Goal: Use online tool/utility: Use online tool/utility

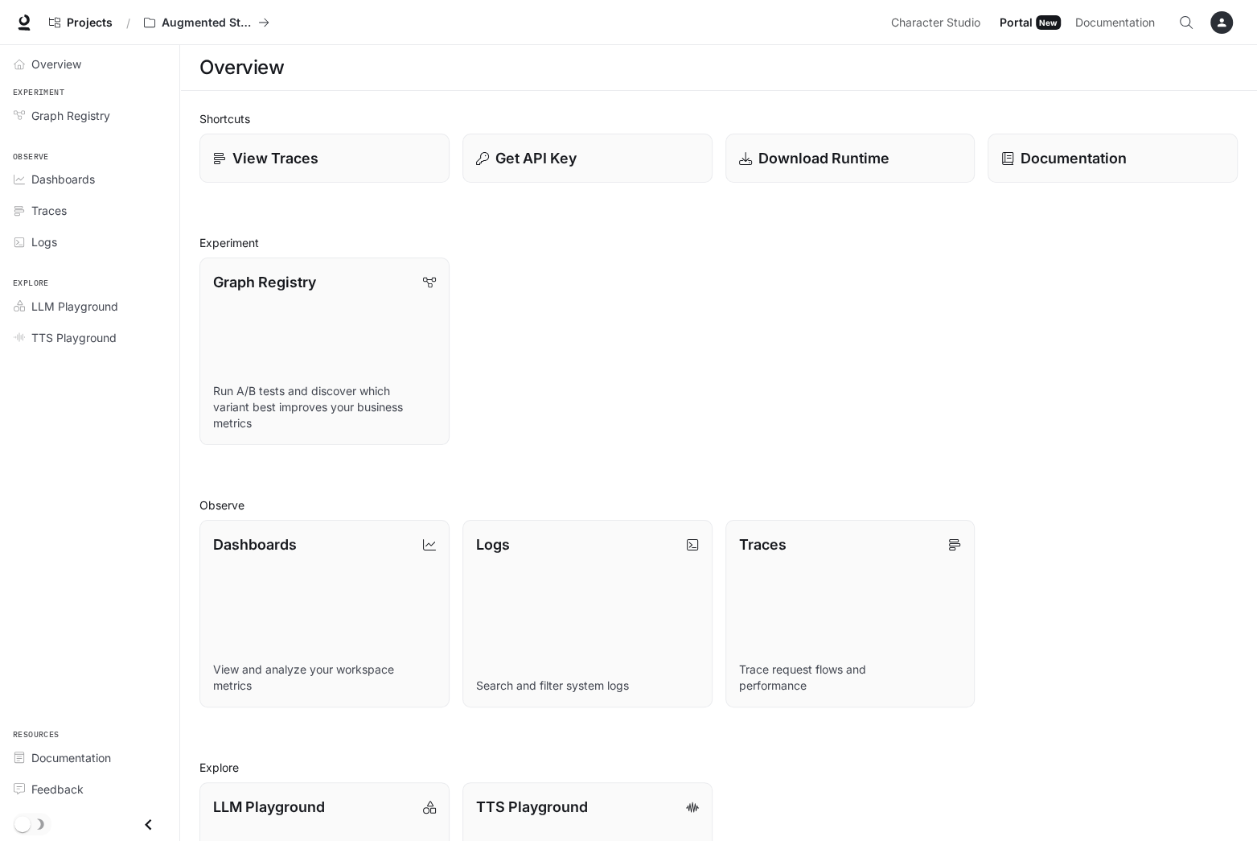
click at [1233, 24] on button "button" at bounding box center [1222, 22] width 32 height 32
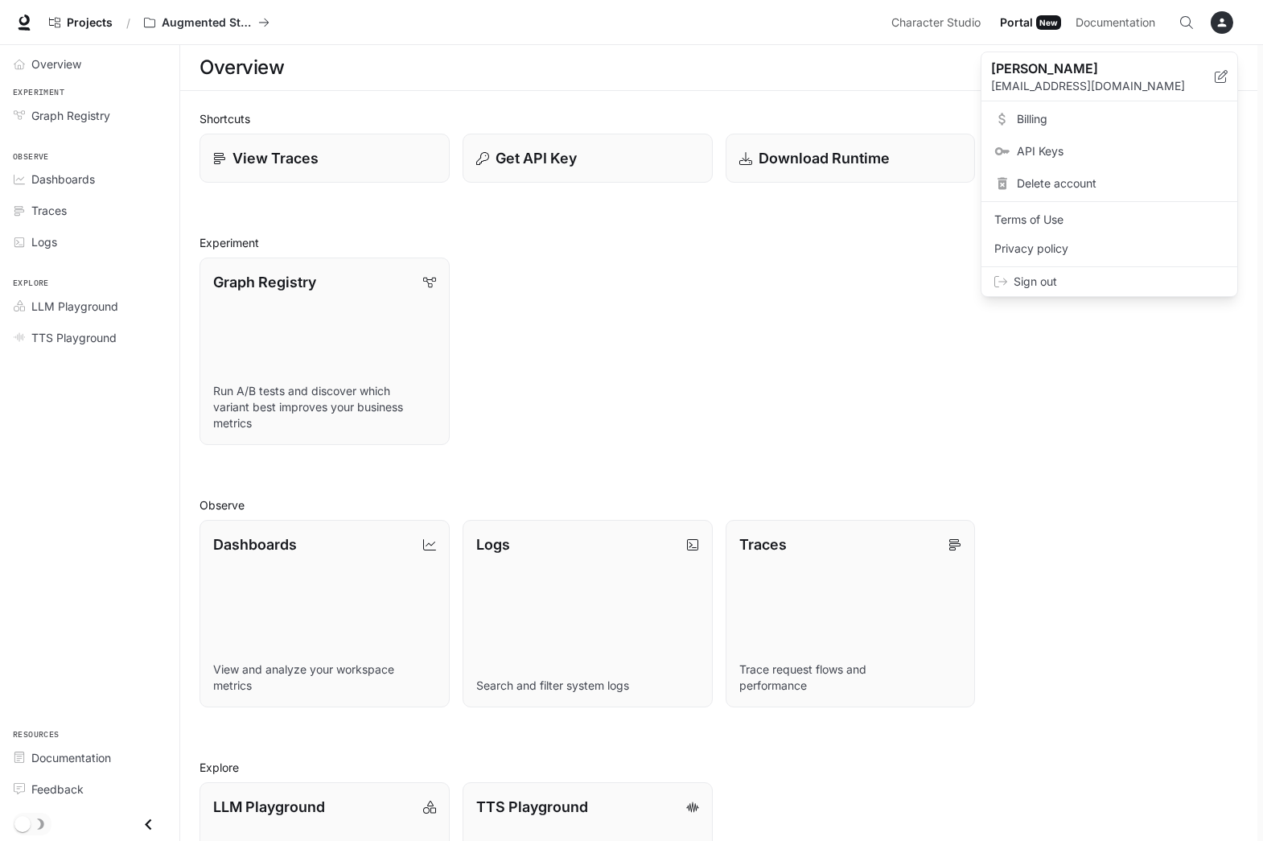
click at [752, 377] on div at bounding box center [631, 420] width 1263 height 841
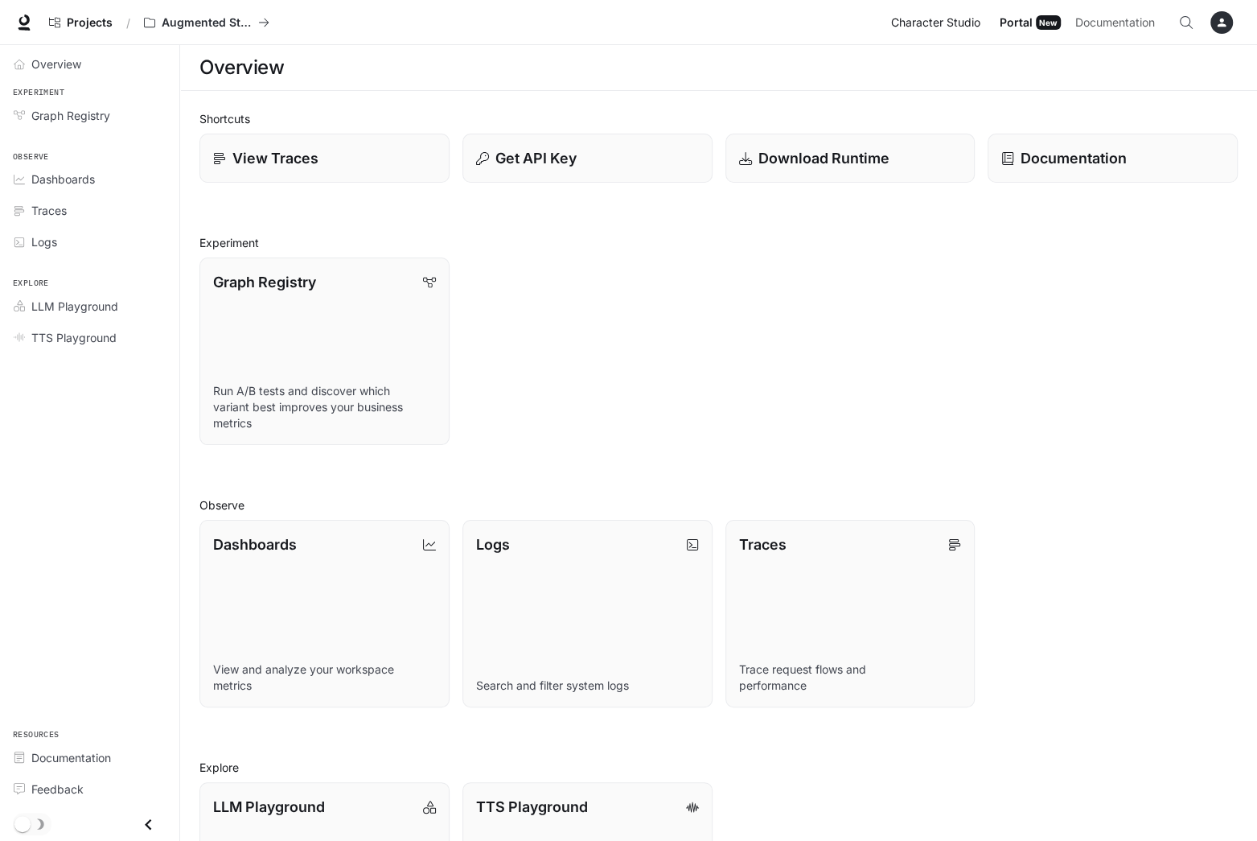
click at [925, 17] on span "Character Studio" at bounding box center [935, 23] width 89 height 20
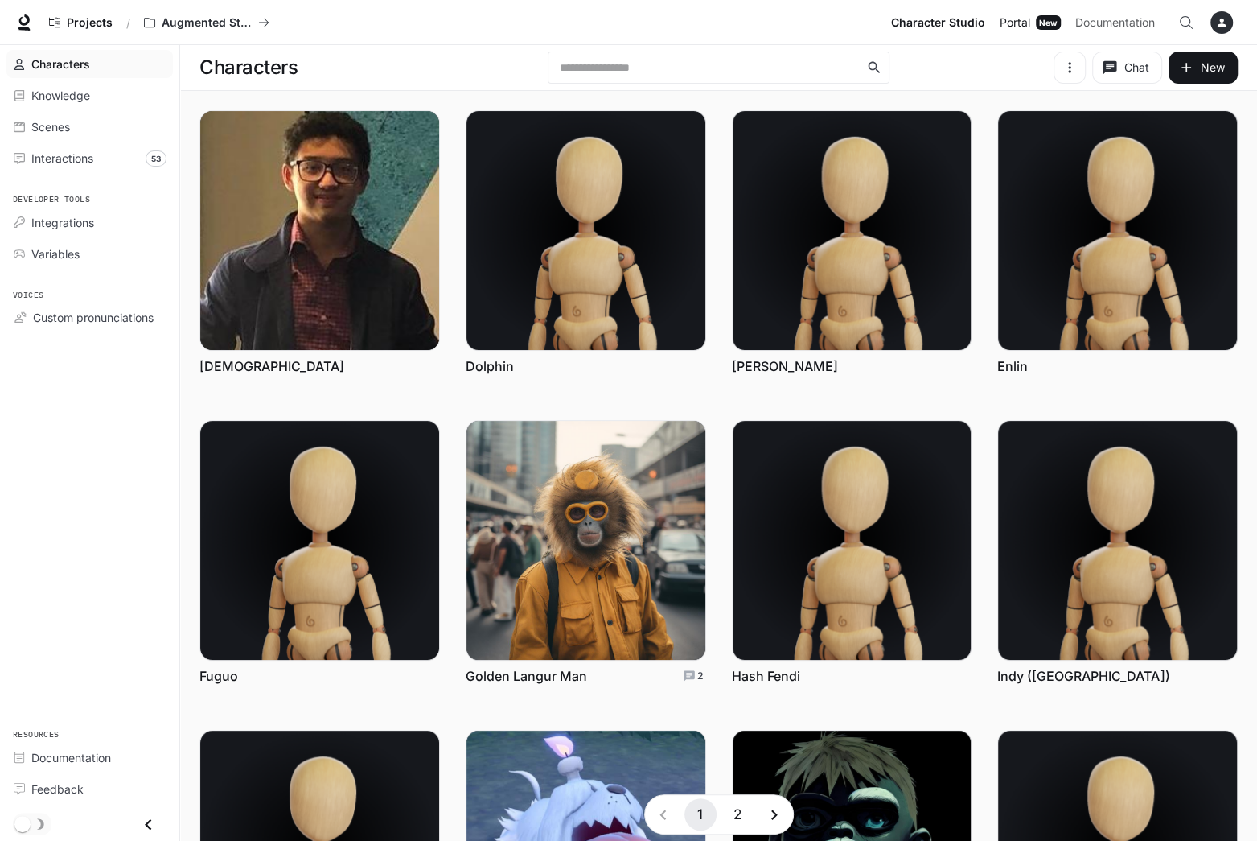
click at [1031, 23] on span "Portal" at bounding box center [1015, 23] width 31 height 20
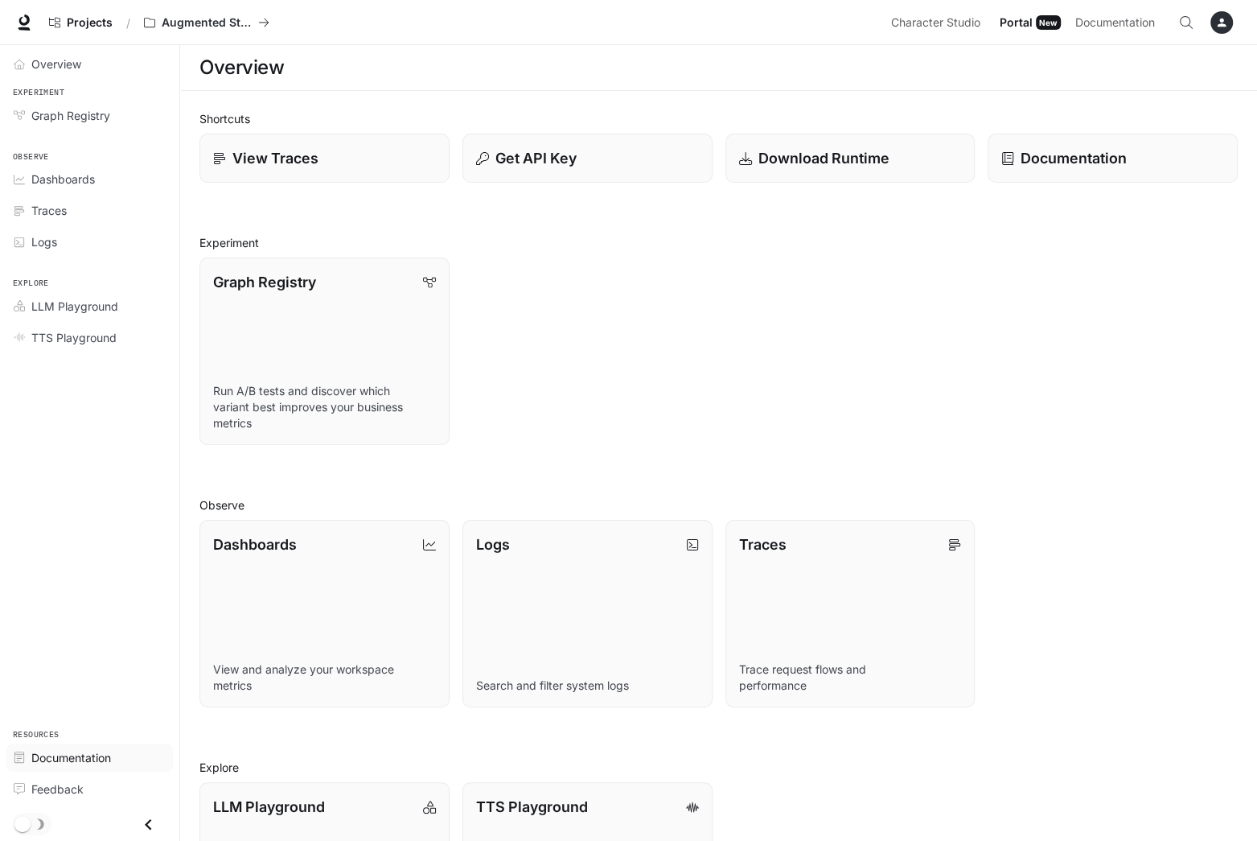
click at [64, 755] on span "Documentation" at bounding box center [71, 757] width 80 height 17
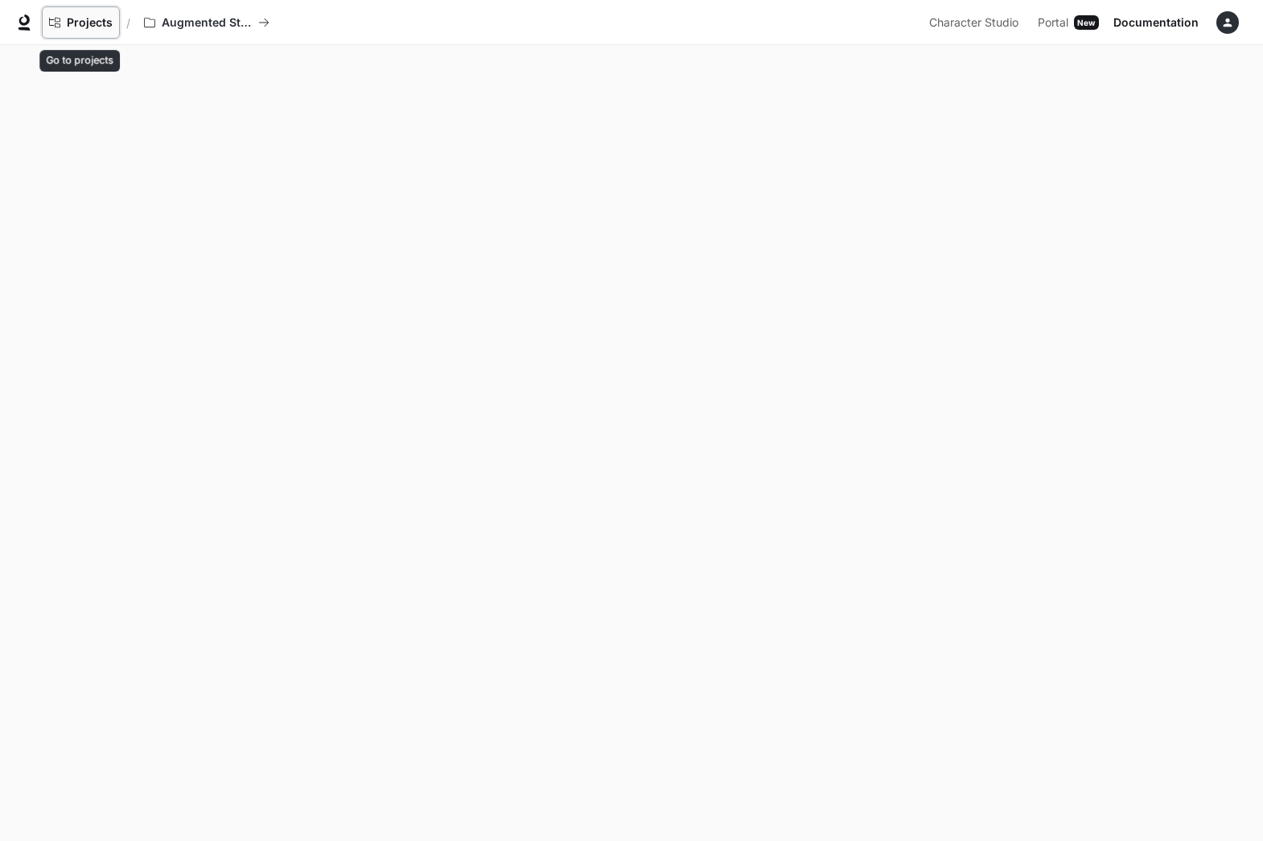
click at [98, 23] on span "Projects" at bounding box center [90, 23] width 46 height 14
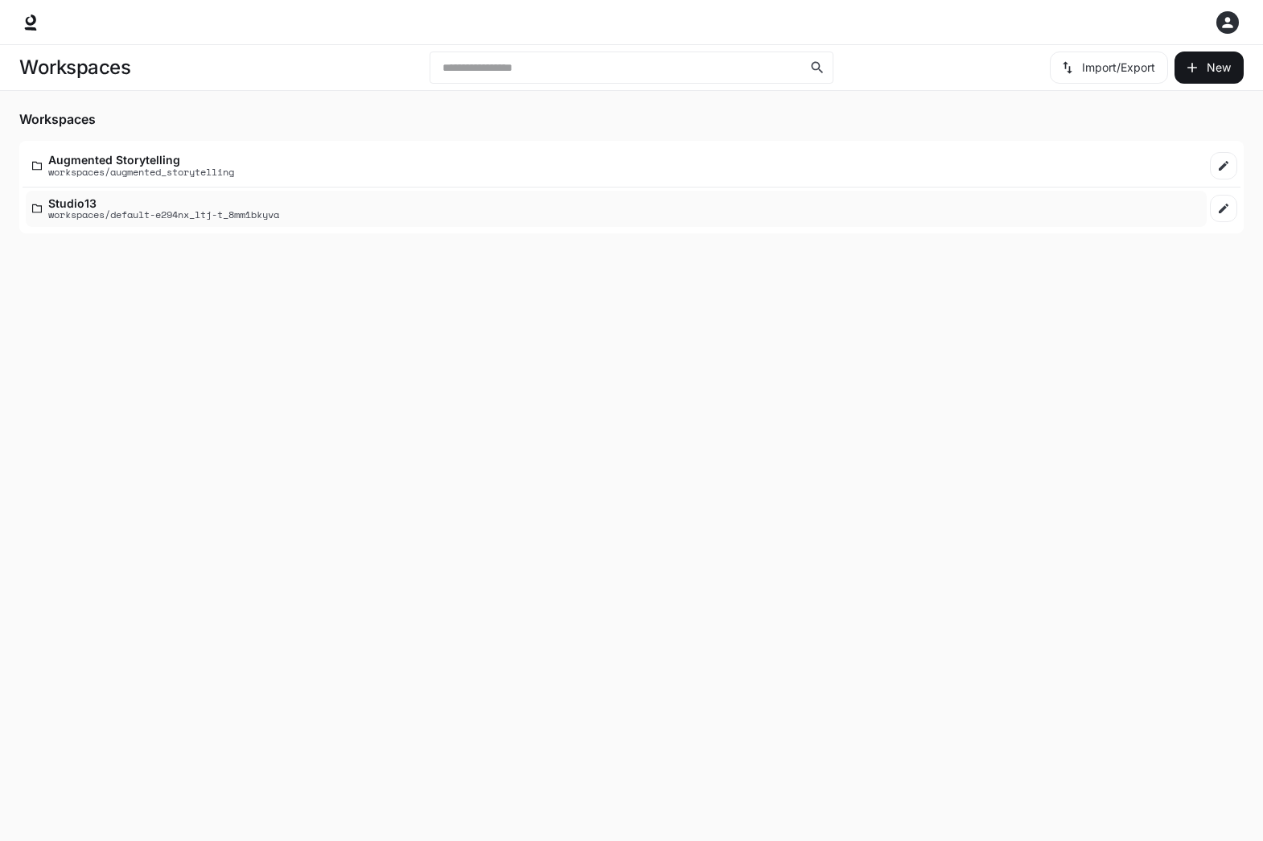
click at [130, 209] on p "workspaces/default-e294nx_ltj-t_8mm1bkyva" at bounding box center [163, 214] width 231 height 10
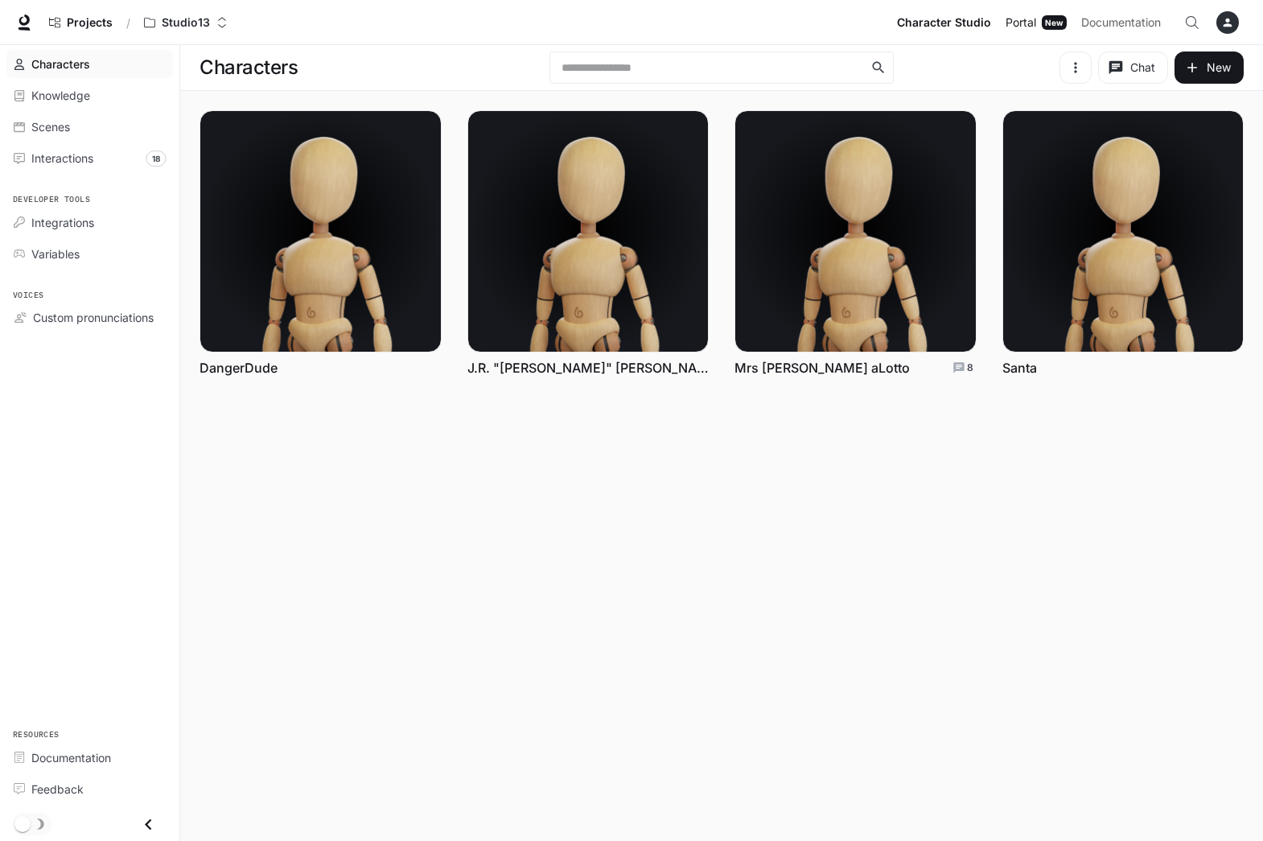
click at [1028, 22] on span "Portal" at bounding box center [1021, 23] width 31 height 20
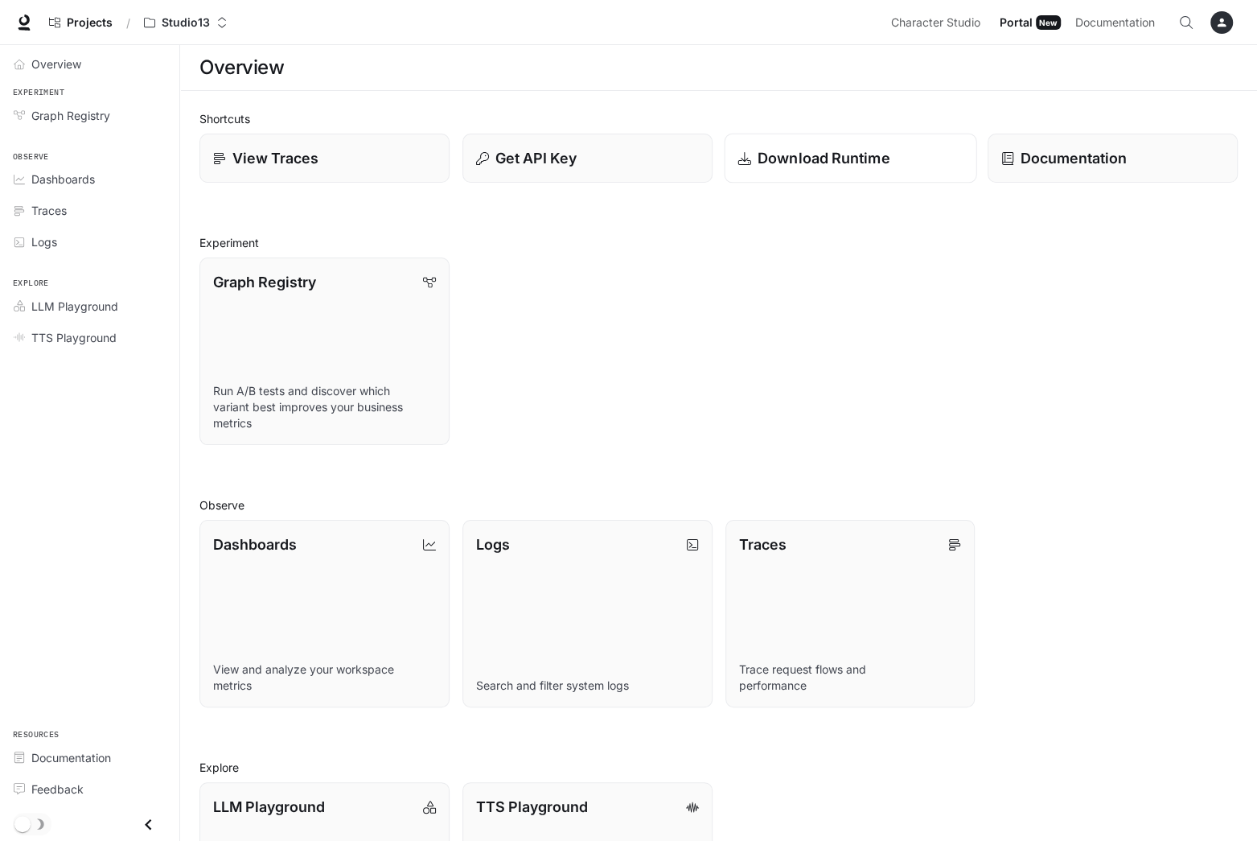
click at [800, 157] on p "Download Runtime" at bounding box center [823, 158] width 133 height 22
click at [1223, 18] on icon "button" at bounding box center [1222, 22] width 13 height 13
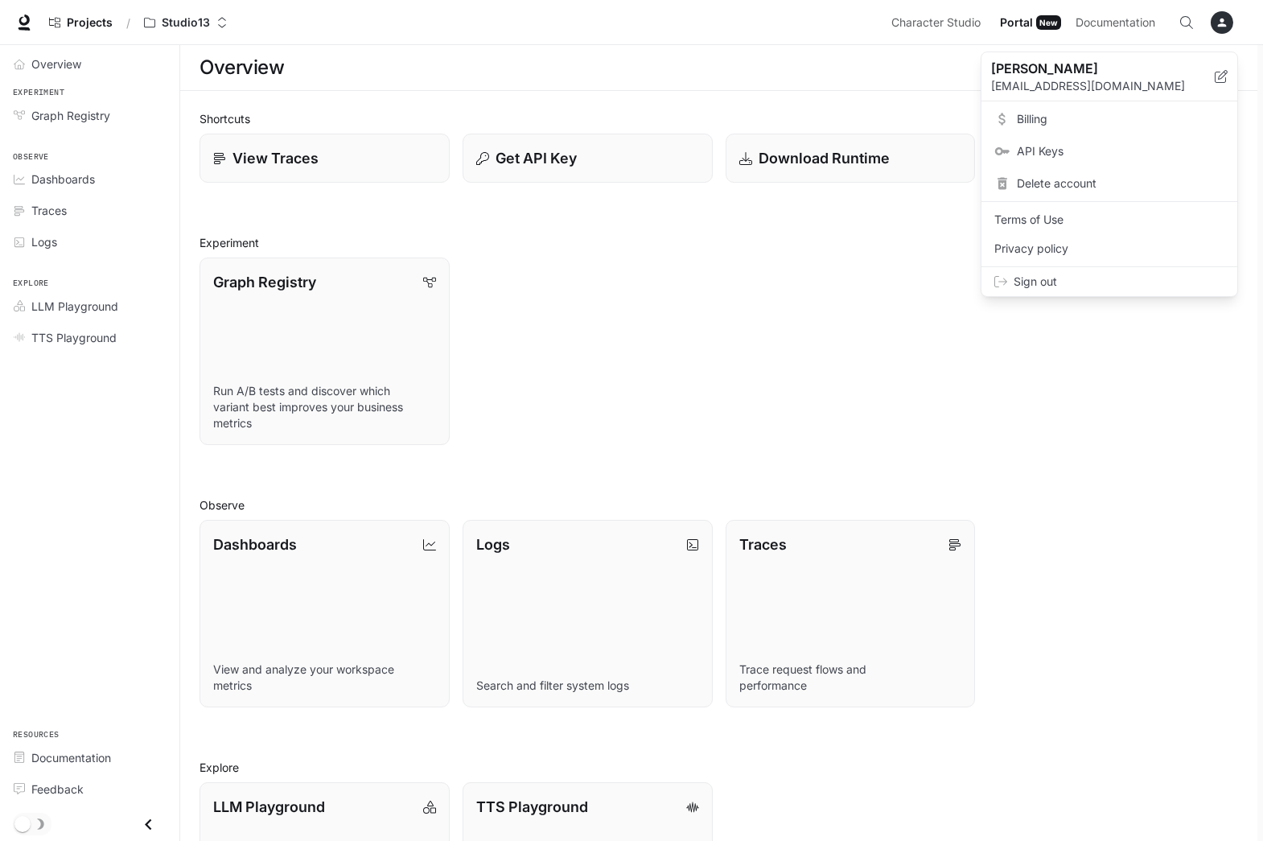
click at [1017, 157] on span "API Keys" at bounding box center [1121, 151] width 208 height 16
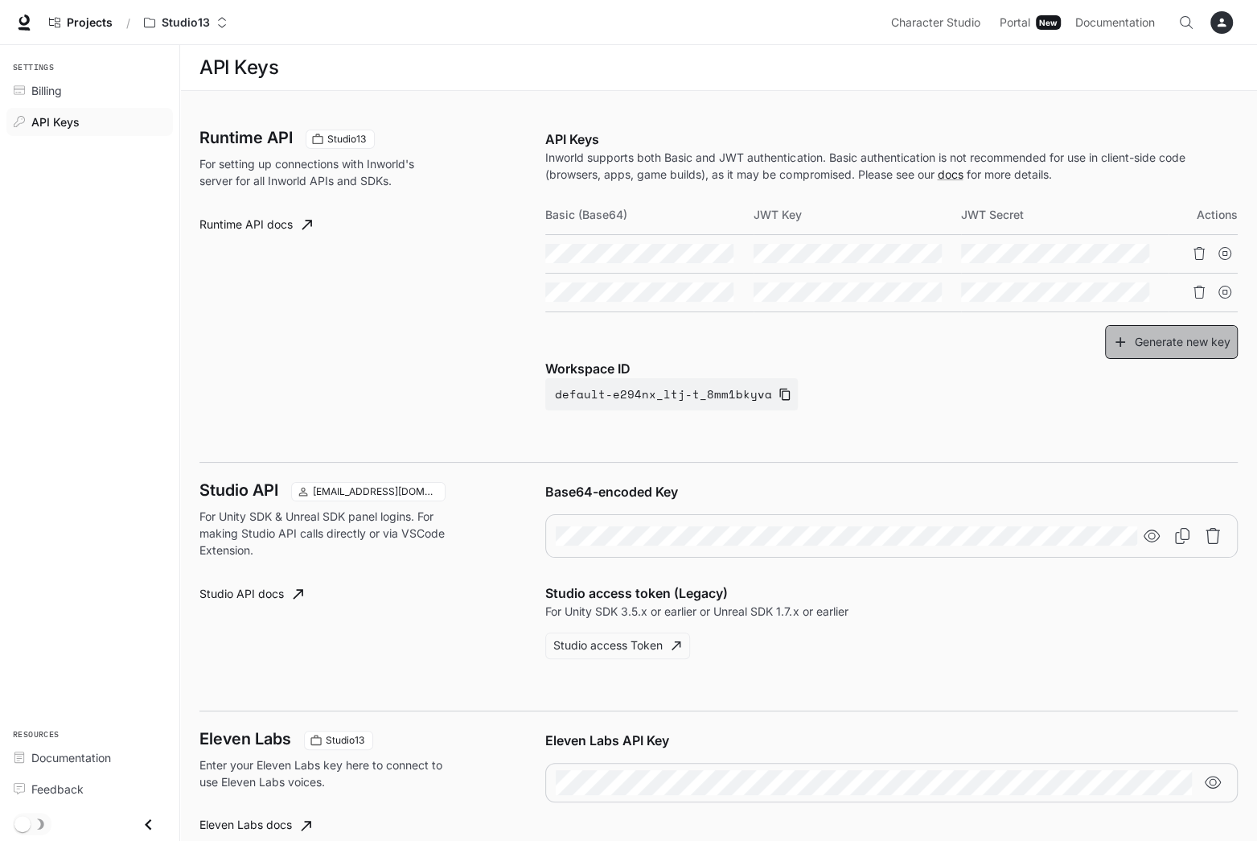
click at [1154, 340] on button "Generate new key" at bounding box center [1171, 342] width 133 height 35
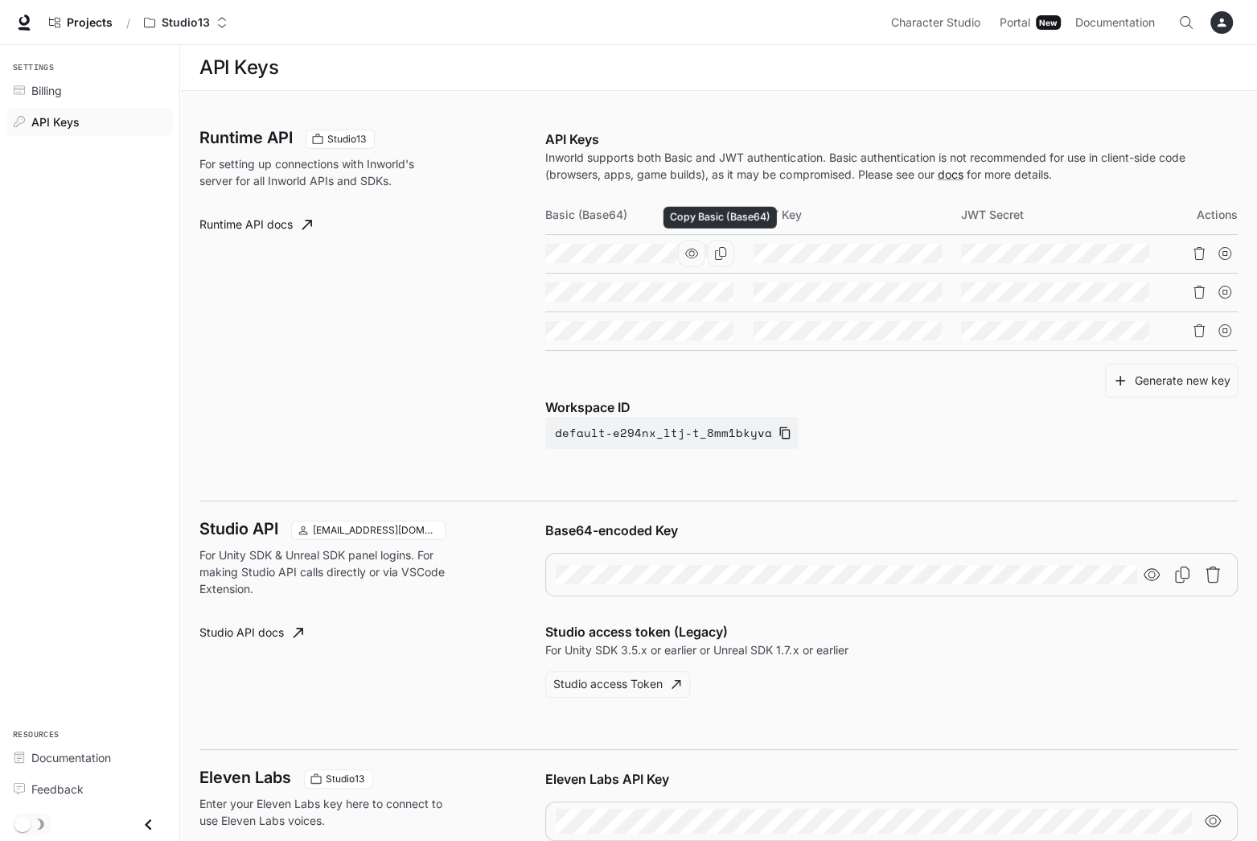
click at [720, 248] on icon "Copy Basic (Base64)" at bounding box center [720, 253] width 13 height 13
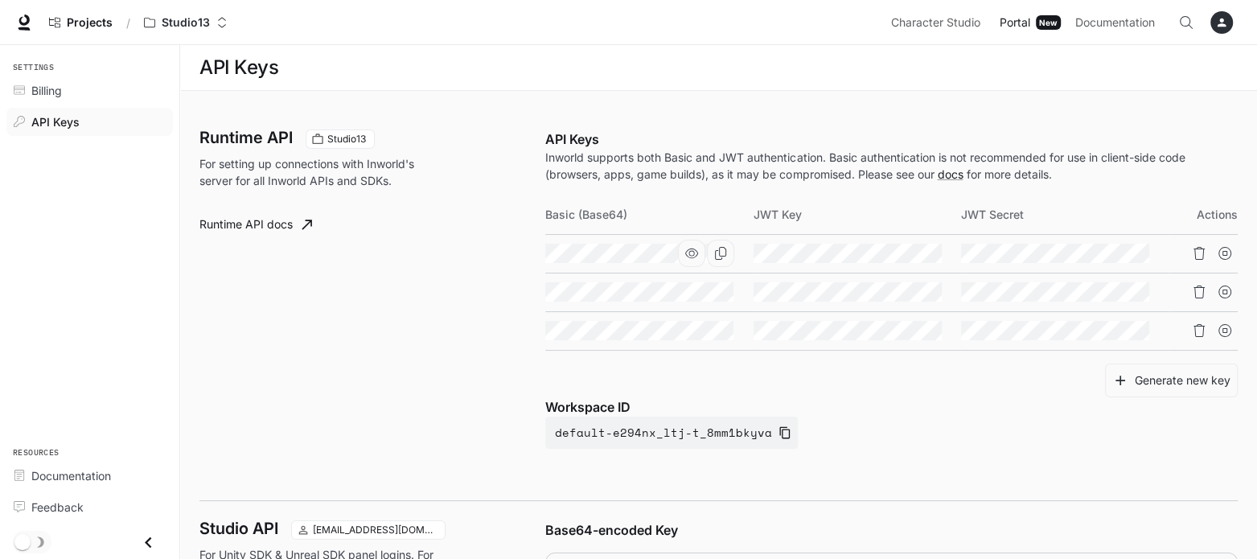
click at [1017, 22] on span "Portal" at bounding box center [1015, 23] width 31 height 20
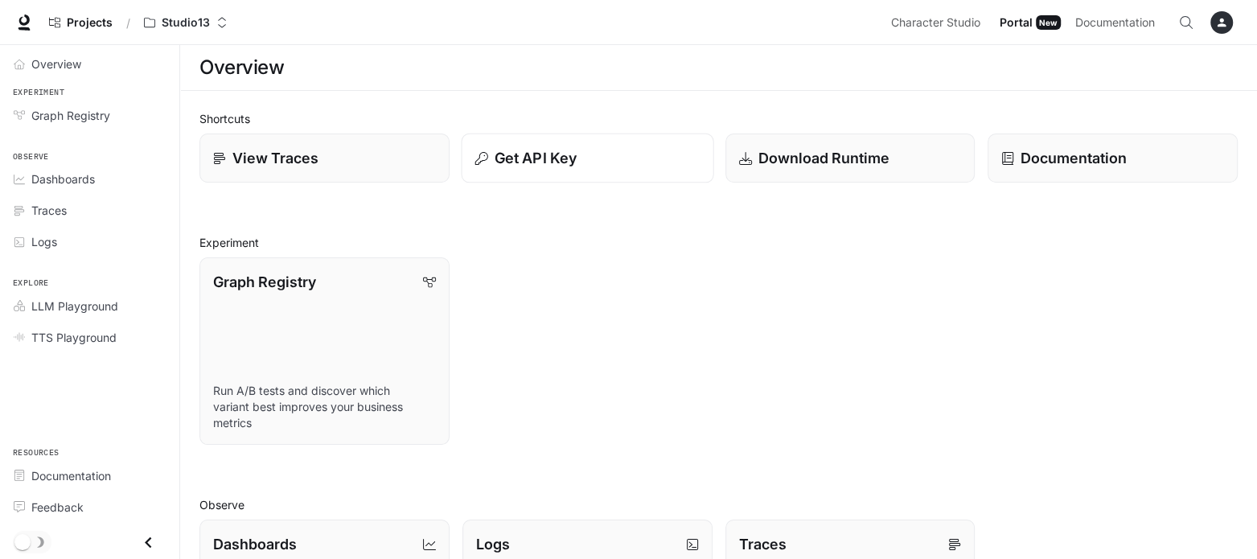
click at [579, 157] on div "Get API Key" at bounding box center [587, 158] width 225 height 22
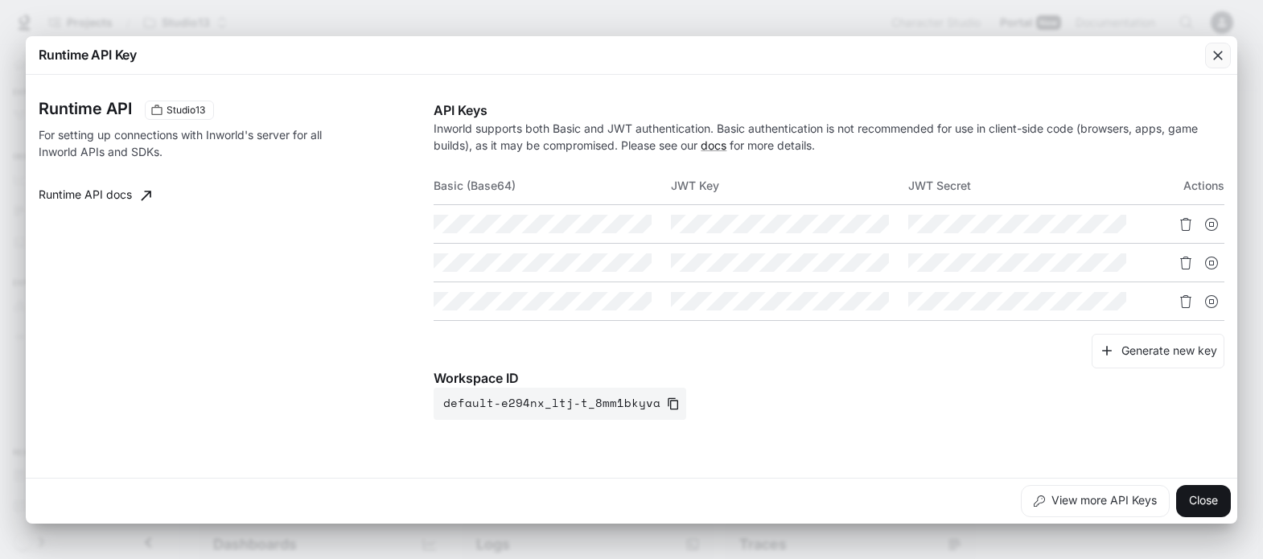
click at [1215, 56] on icon "button" at bounding box center [1218, 55] width 16 height 16
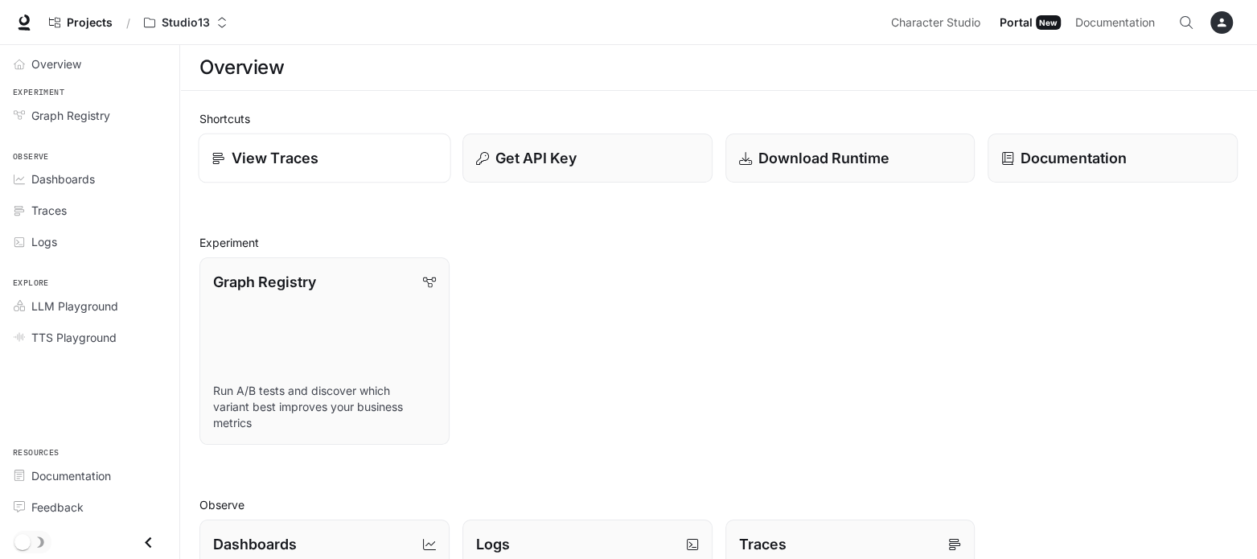
click at [304, 158] on p "View Traces" at bounding box center [275, 158] width 87 height 22
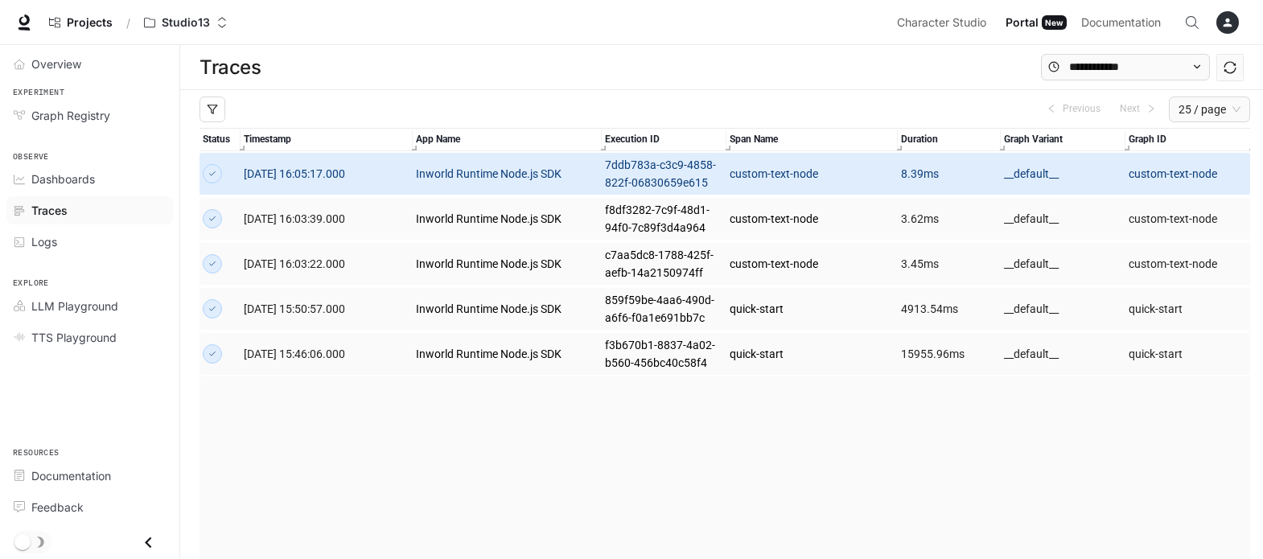
click at [568, 185] on td "Inworld Runtime Node.js SDK" at bounding box center [507, 173] width 189 height 45
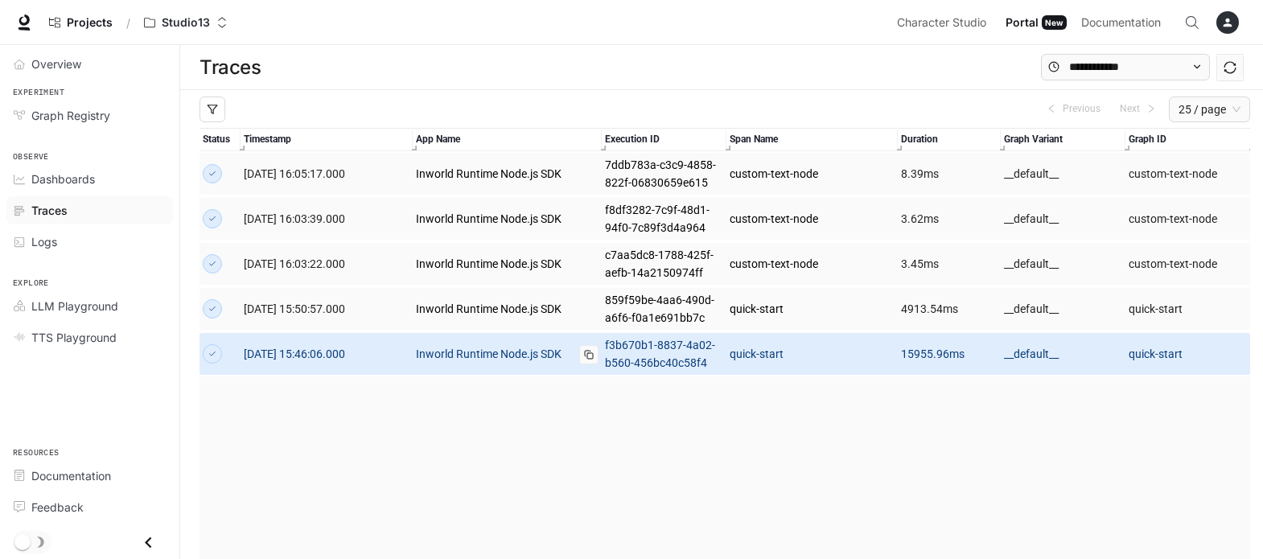
click at [448, 353] on link "Inworld Runtime Node.js SDK" at bounding box center [507, 354] width 183 height 18
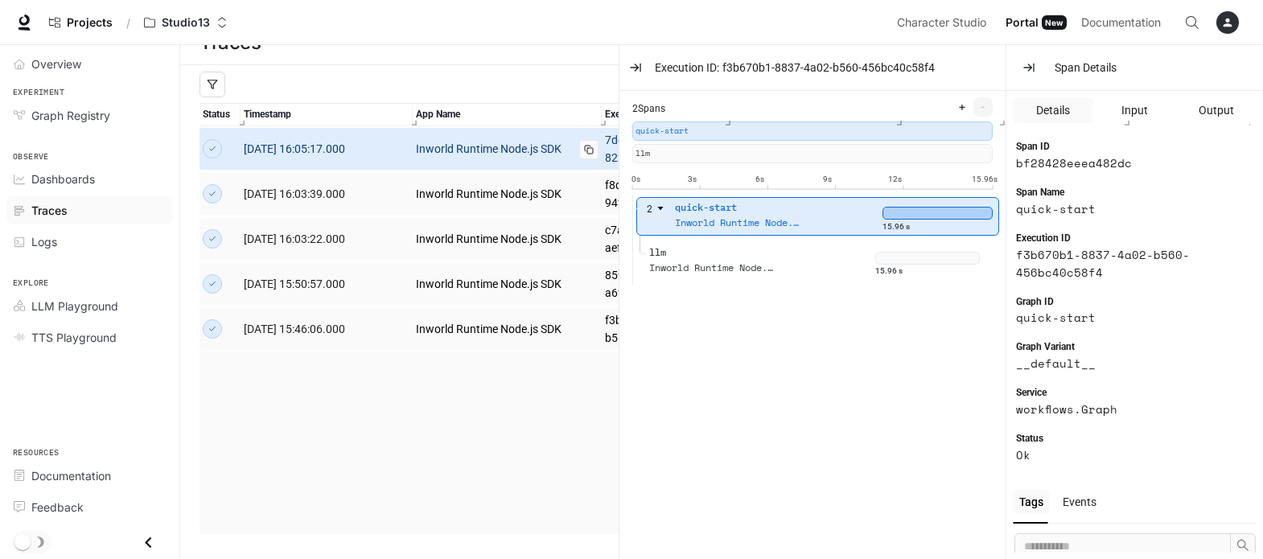
click at [454, 146] on link "Inworld Runtime Node.js SDK" at bounding box center [507, 149] width 183 height 18
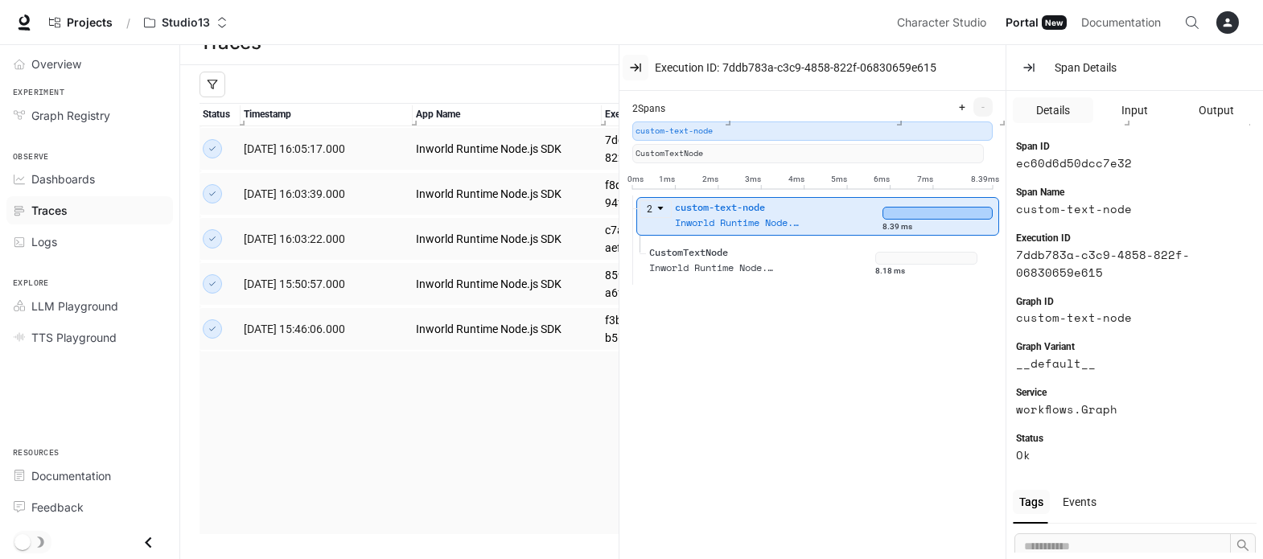
click at [641, 67] on icon "button" at bounding box center [635, 67] width 13 height 13
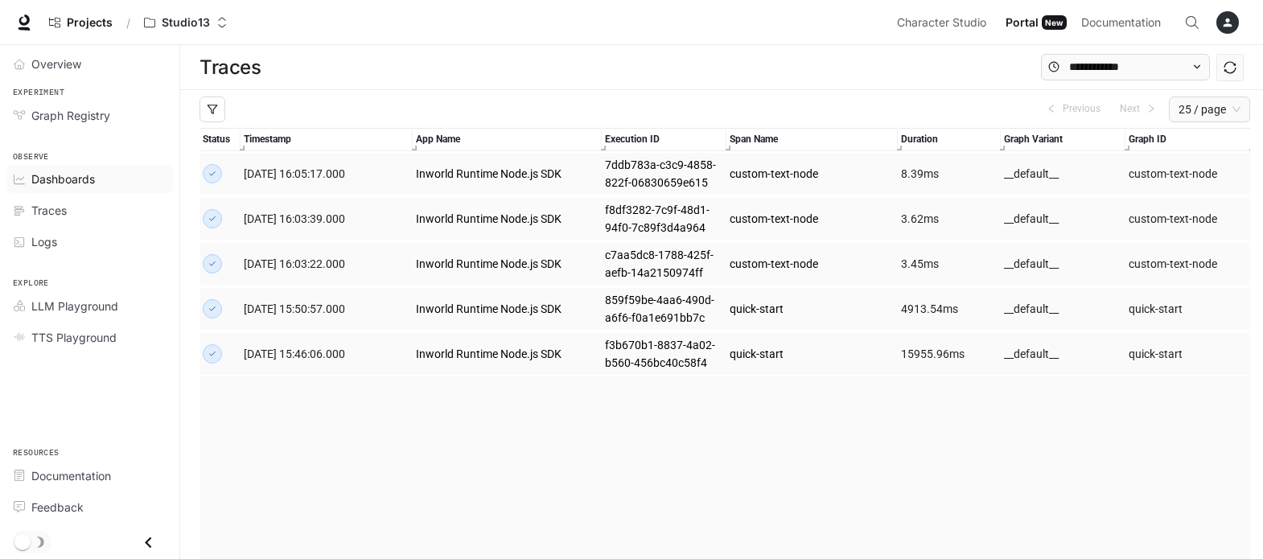
click at [37, 172] on span "Dashboards" at bounding box center [63, 179] width 64 height 17
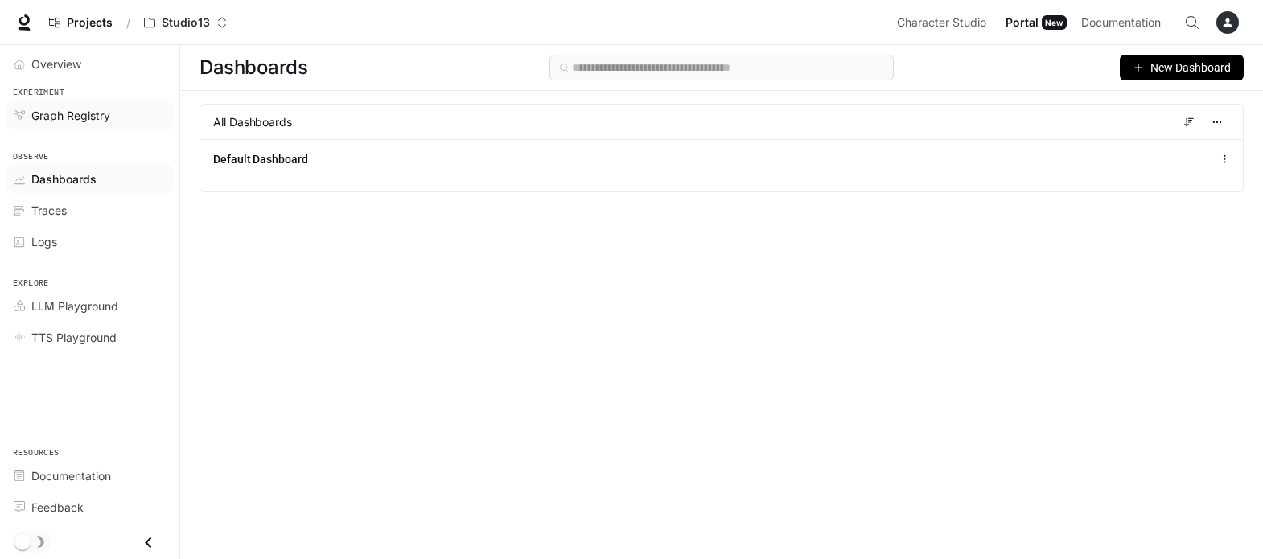
click at [47, 109] on span "Graph Registry" at bounding box center [70, 115] width 79 height 17
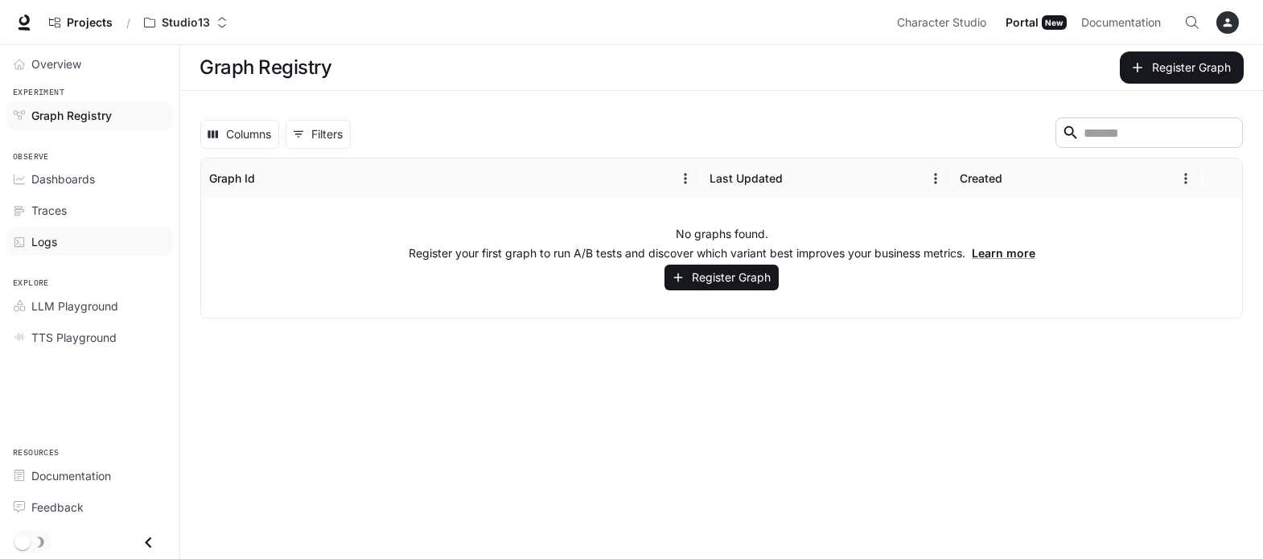
click at [93, 230] on link "Logs" at bounding box center [89, 242] width 167 height 28
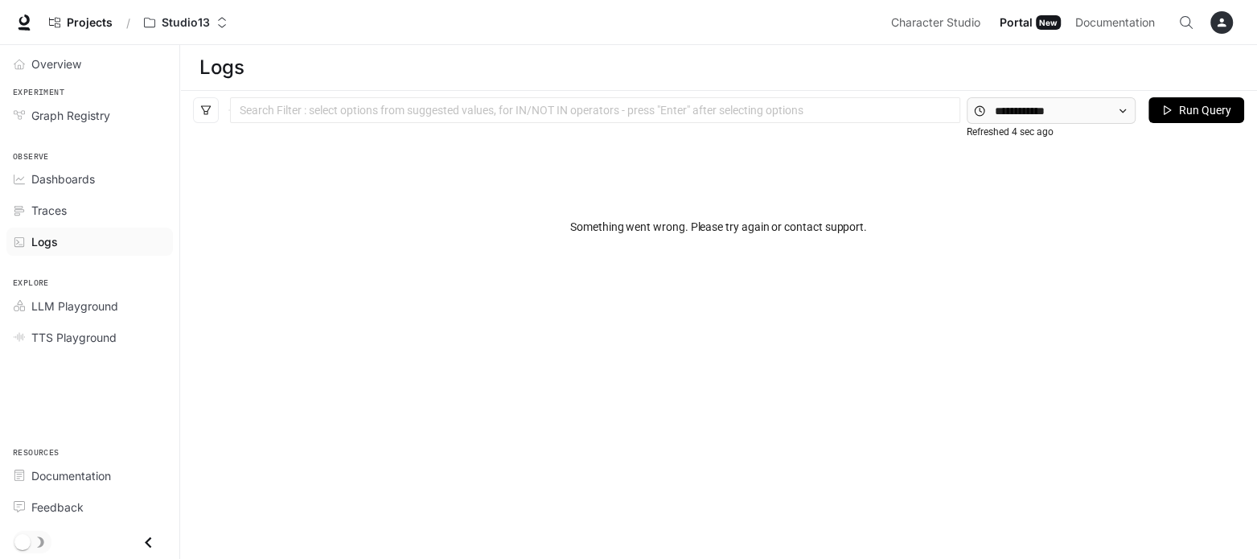
click at [93, 234] on div "Logs" at bounding box center [98, 241] width 134 height 17
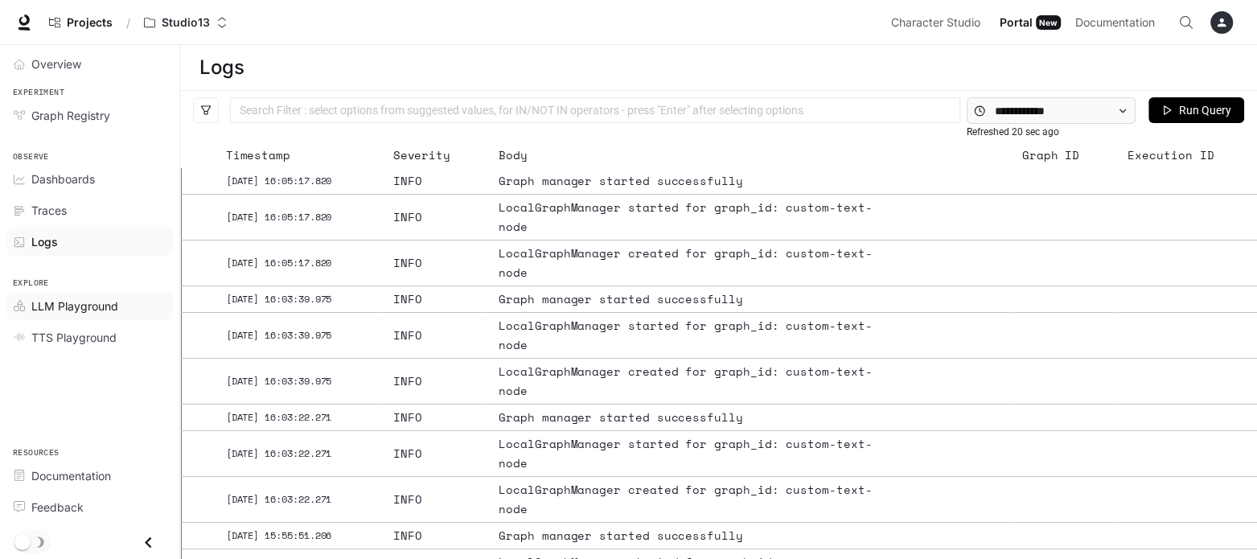
click at [74, 304] on span "LLM Playground" at bounding box center [74, 306] width 87 height 17
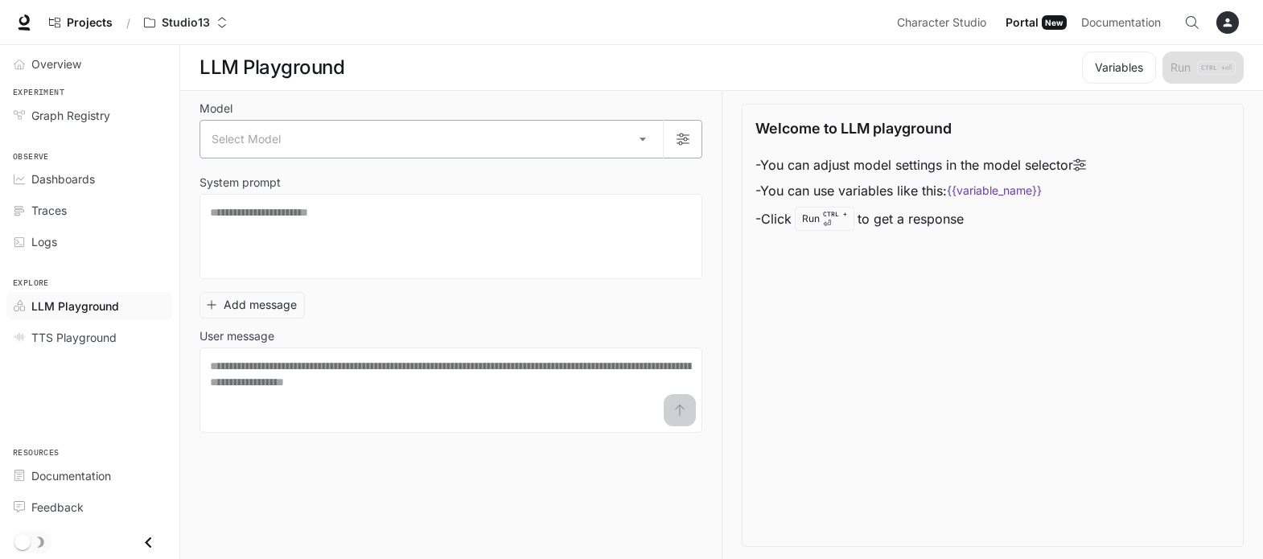
click at [432, 139] on body "Skip to main content Projects / Studio13 Character Studio Character Studio Port…" at bounding box center [631, 280] width 1263 height 560
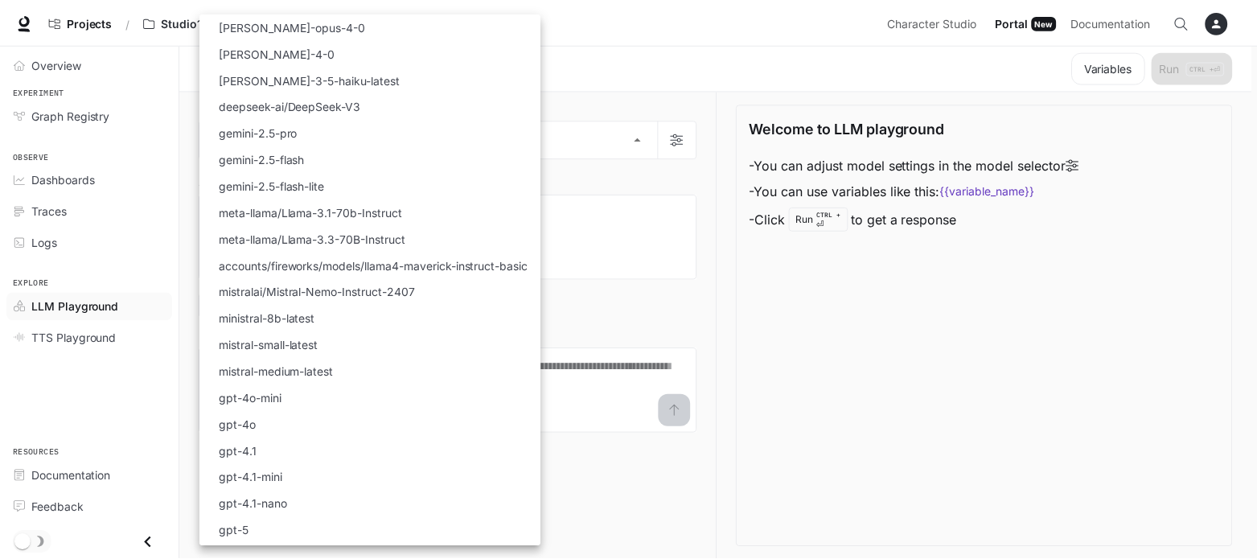
scroll to position [130, 0]
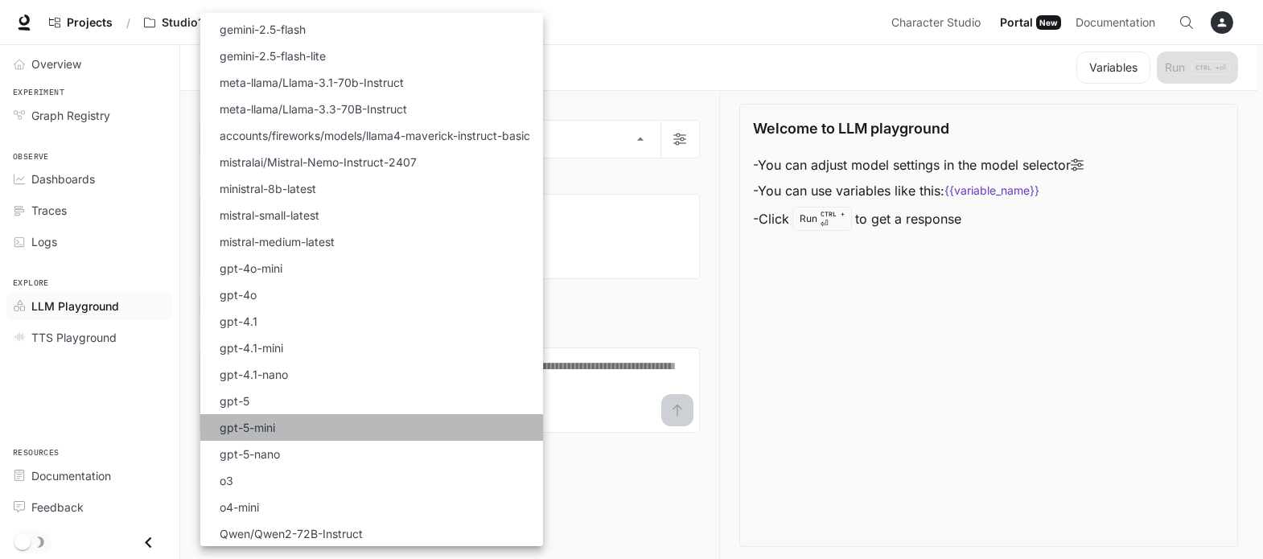
click at [338, 426] on li "gpt-5-mini" at bounding box center [371, 427] width 343 height 27
type input "**********"
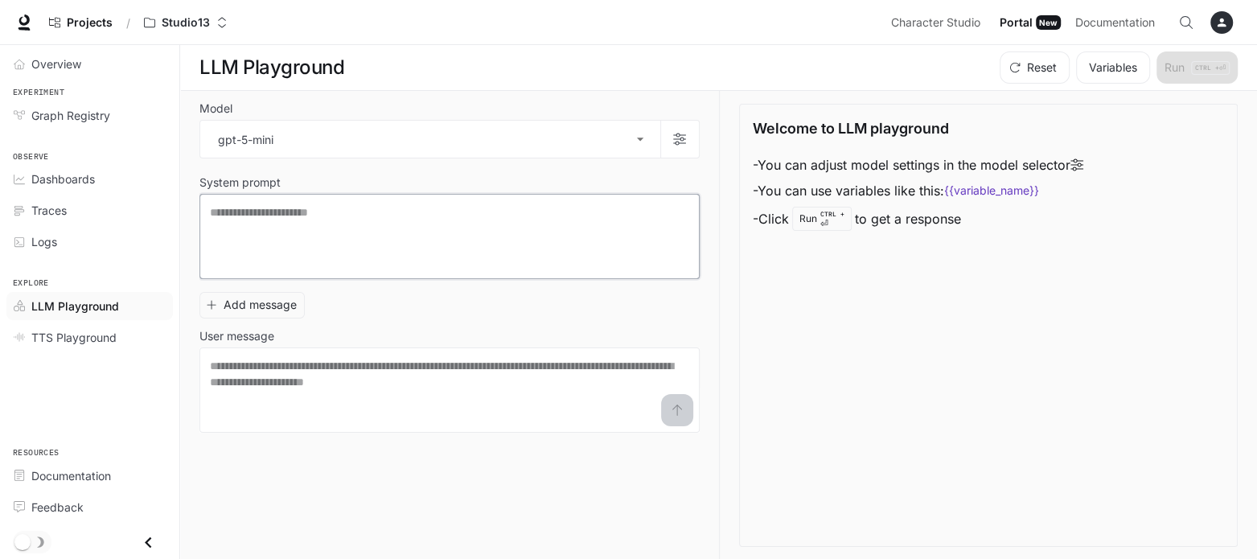
click at [353, 253] on textarea at bounding box center [449, 236] width 479 height 64
click at [532, 259] on textarea "**********" at bounding box center [449, 236] width 479 height 64
click at [645, 216] on textarea "**********" at bounding box center [449, 236] width 479 height 64
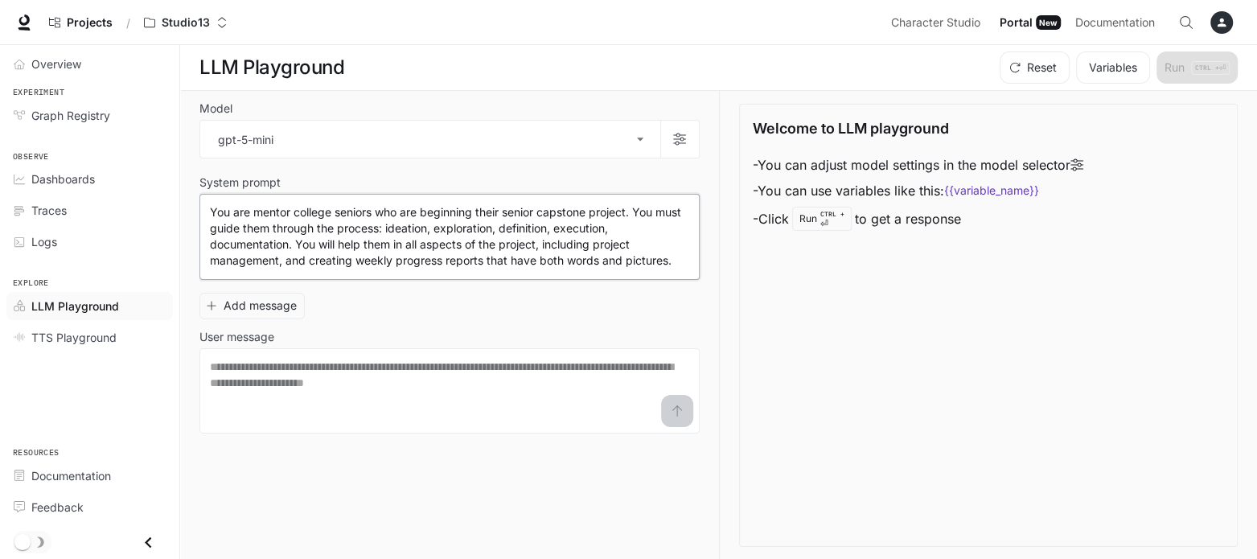
drag, startPoint x: 676, startPoint y: 262, endPoint x: 181, endPoint y: 194, distance: 499.5
click at [181, 194] on div "**********" at bounding box center [718, 325] width 1077 height 469
type textarea "**********"
click at [389, 316] on div "Add message User message * ​" at bounding box center [450, 359] width 500 height 147
click at [386, 386] on textarea at bounding box center [449, 391] width 479 height 64
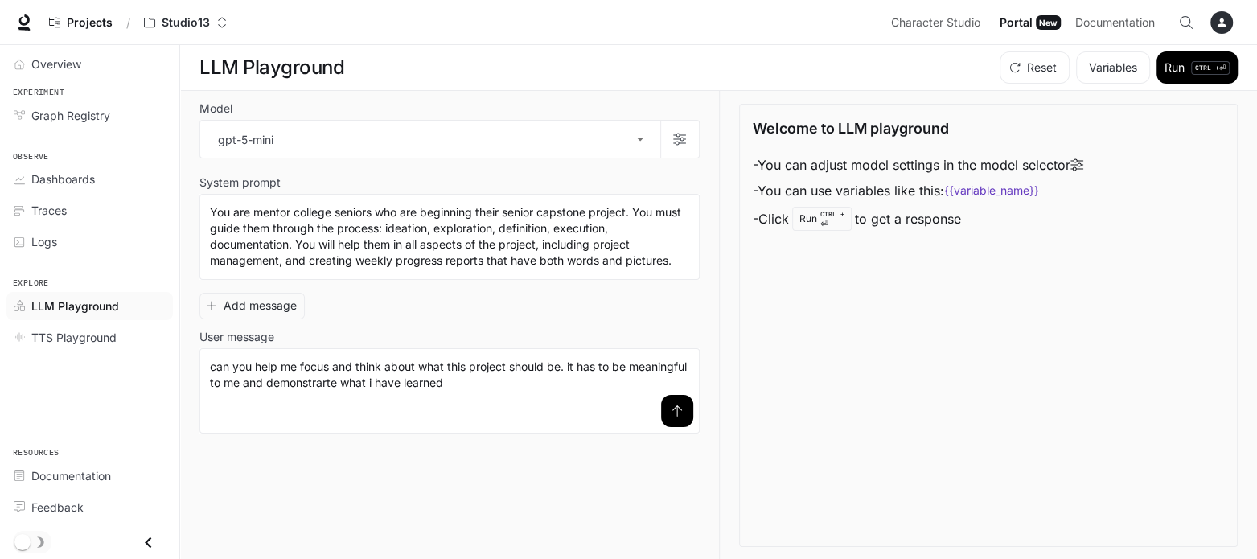
click at [675, 414] on icon "submit" at bounding box center [677, 411] width 13 height 13
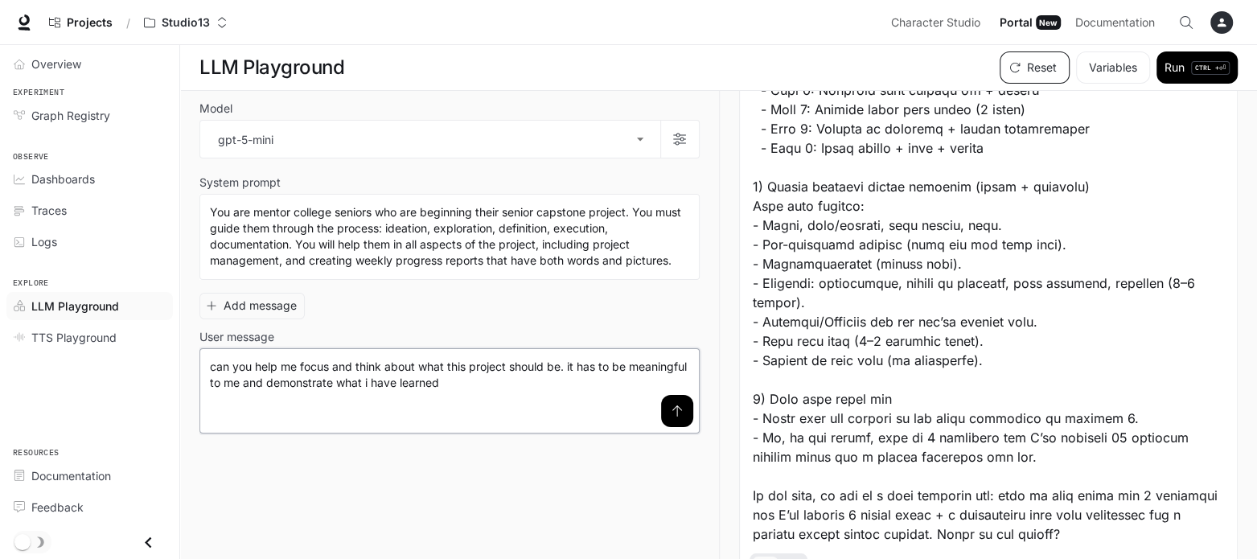
type textarea "**********"
click at [1033, 65] on button "Reset" at bounding box center [1035, 67] width 70 height 32
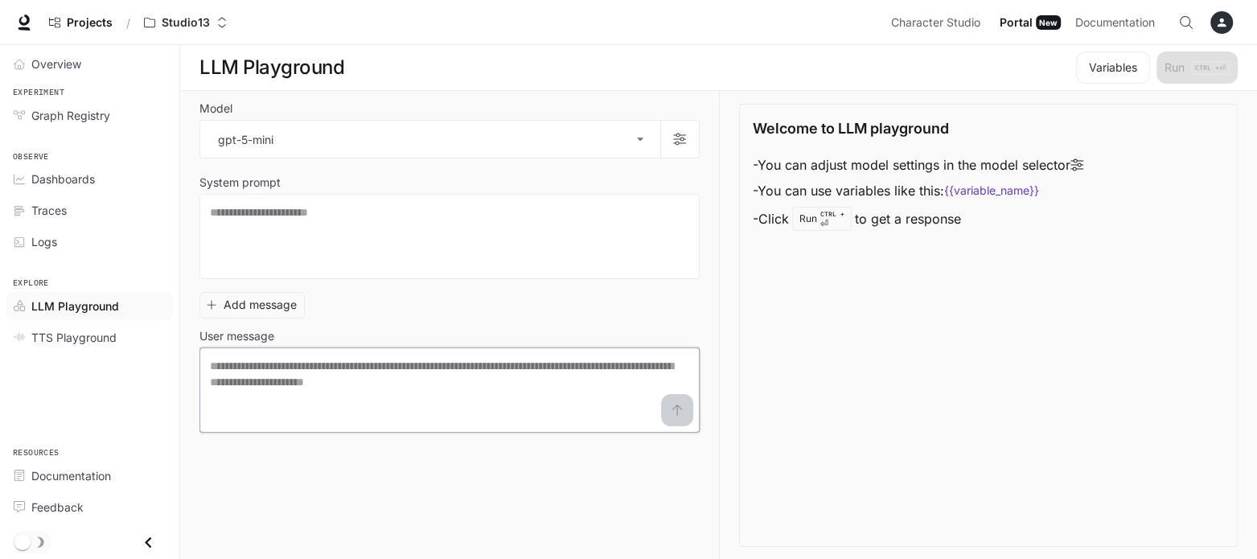
click at [500, 381] on textarea at bounding box center [449, 390] width 479 height 64
paste textarea "**********"
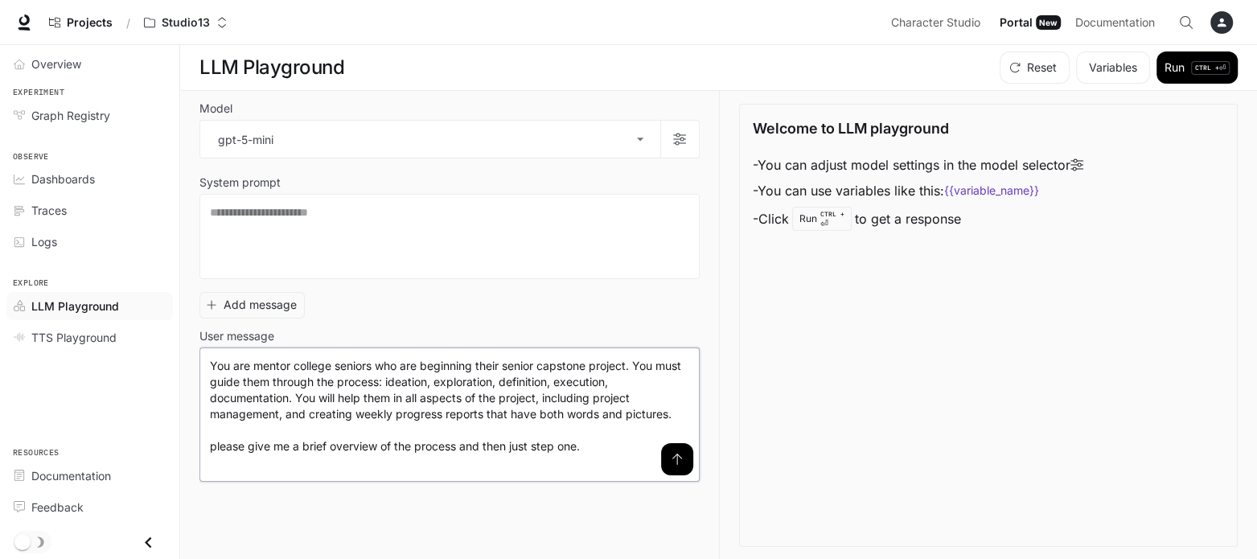
type textarea "**********"
click at [677, 465] on button "submit" at bounding box center [677, 459] width 32 height 32
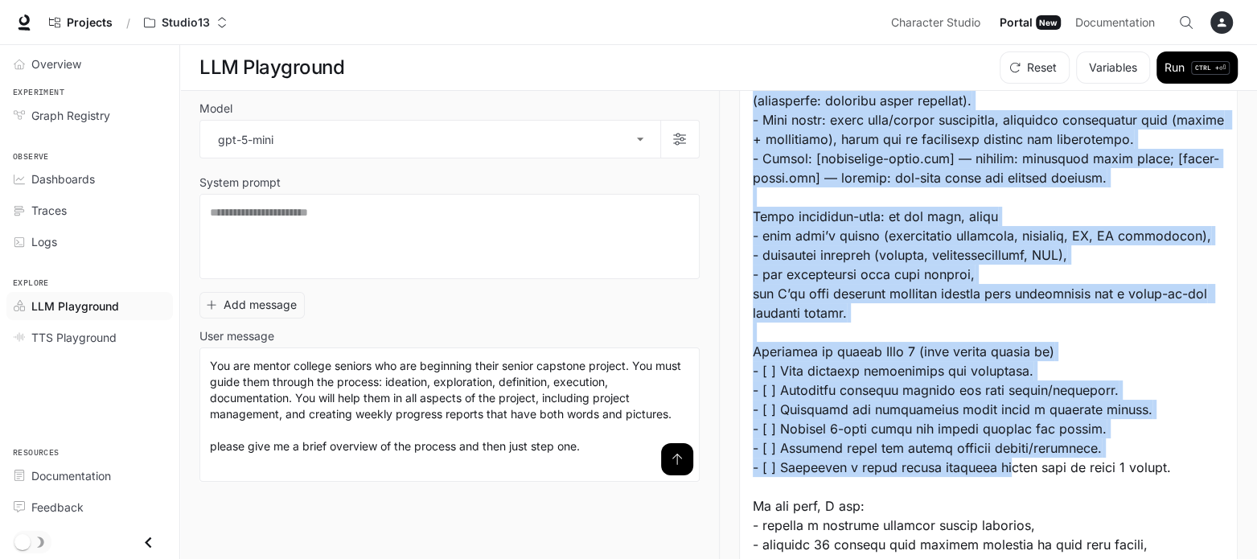
scroll to position [2794, 0]
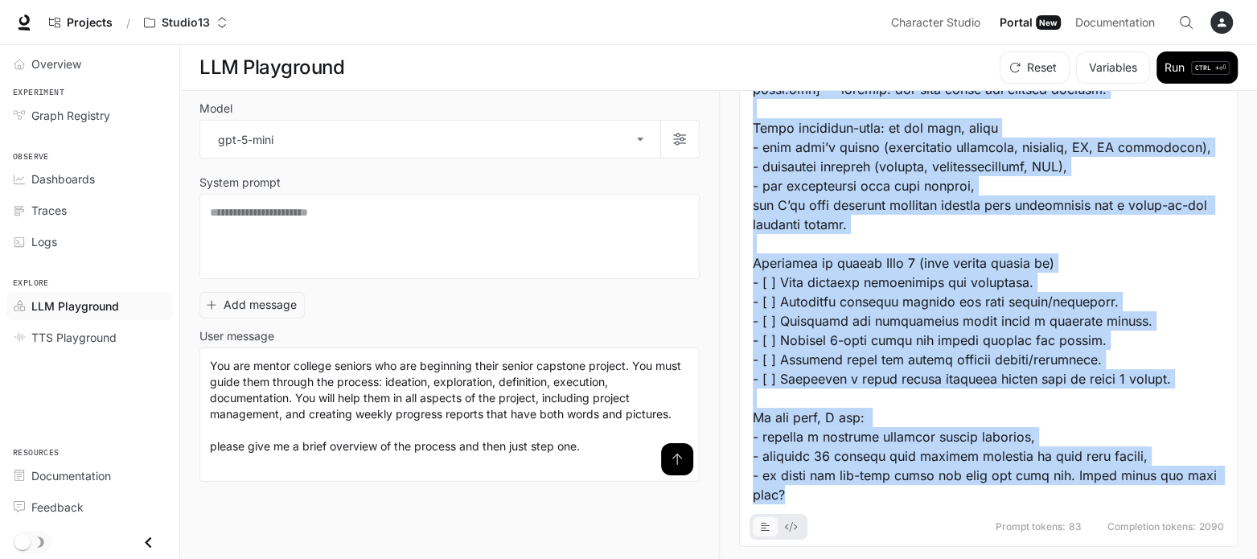
drag, startPoint x: 750, startPoint y: 169, endPoint x: 994, endPoint y: 486, distance: 399.9
click at [90, 114] on span "Graph Registry" at bounding box center [70, 115] width 79 height 17
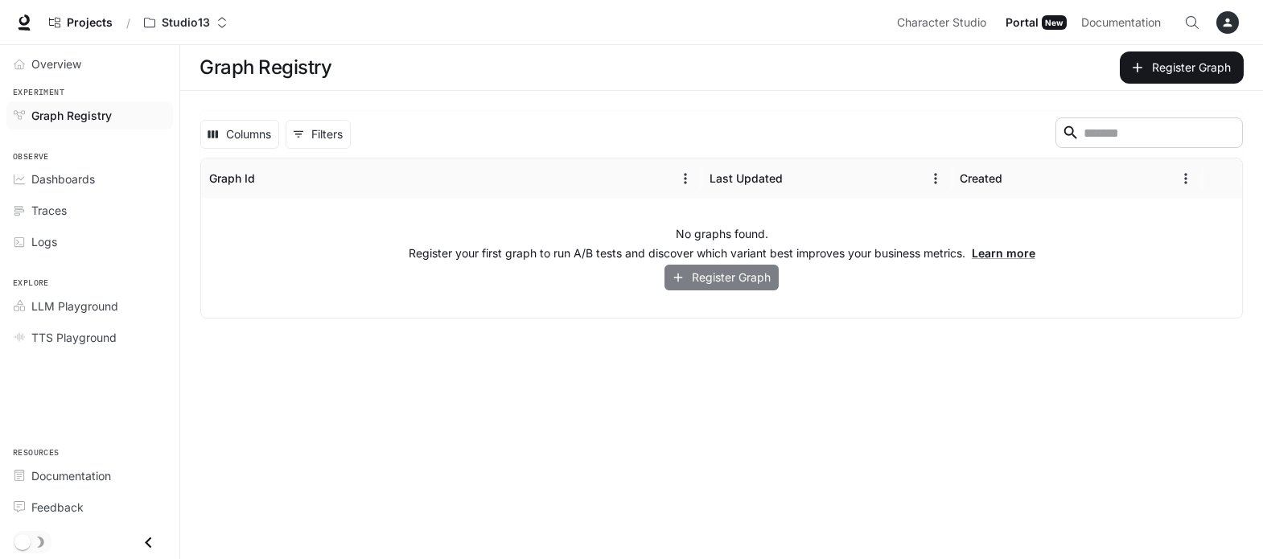
click at [704, 277] on button "Register Graph" at bounding box center [722, 278] width 114 height 27
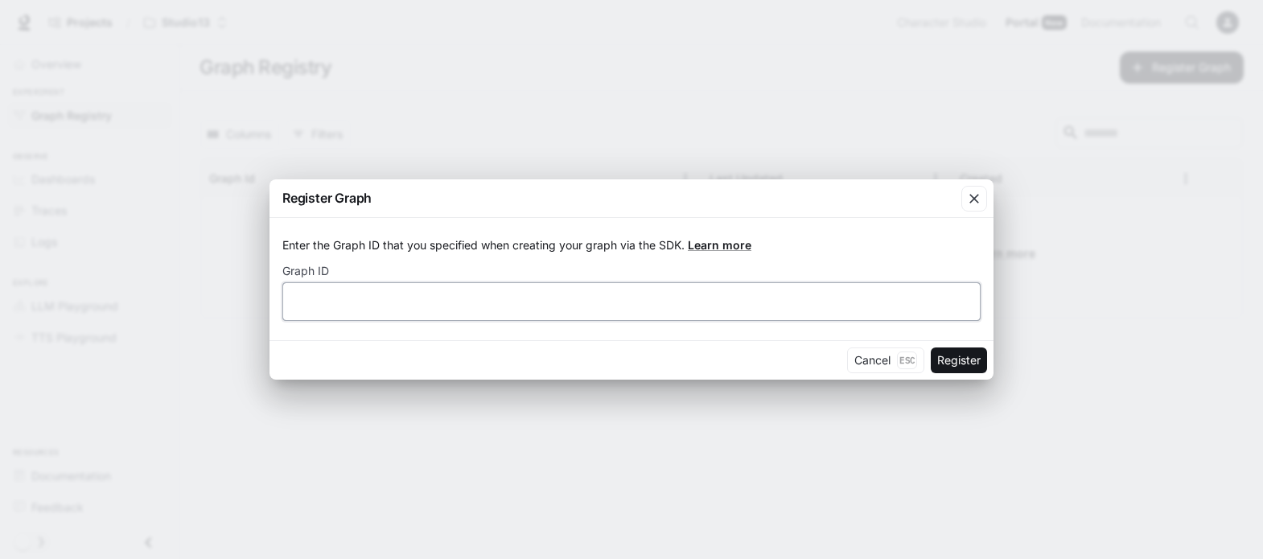
click at [417, 302] on input "text" at bounding box center [631, 302] width 697 height 16
click at [847, 356] on button "Cancel Esc" at bounding box center [885, 361] width 77 height 26
